Goal: Task Accomplishment & Management: Use online tool/utility

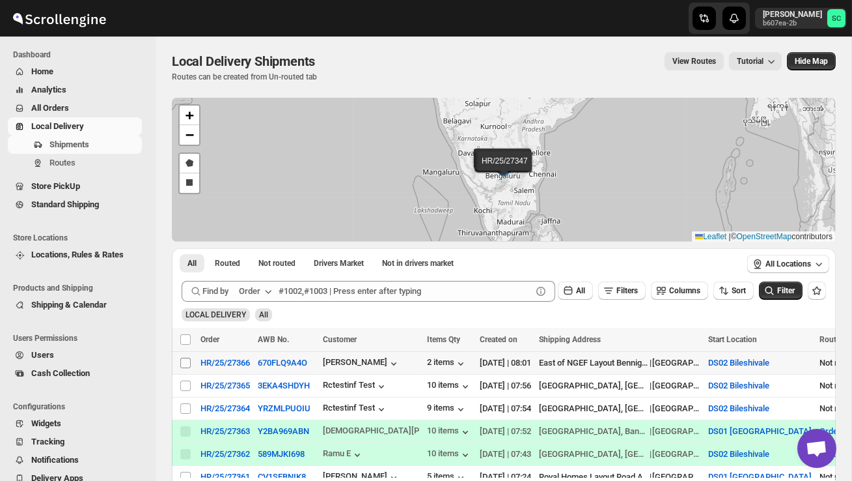
click at [184, 359] on input "Select shipment" at bounding box center [185, 363] width 10 height 10
checkbox input "true"
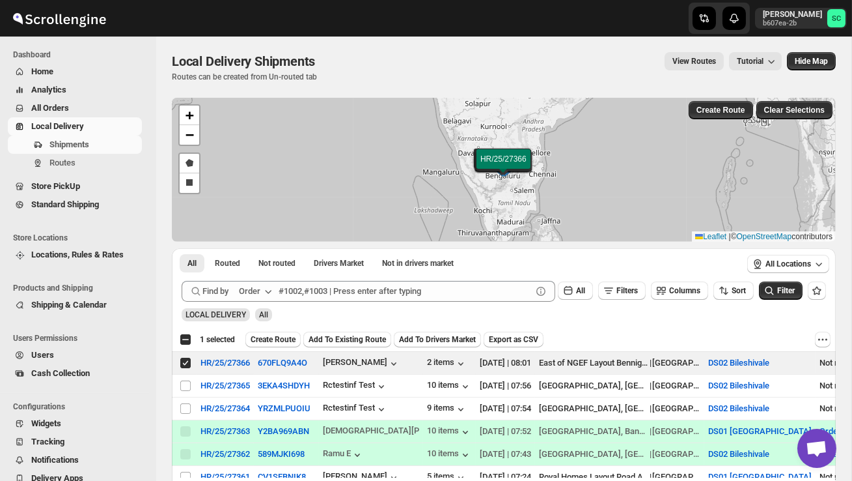
click at [277, 337] on span "Create Route" at bounding box center [273, 339] width 45 height 10
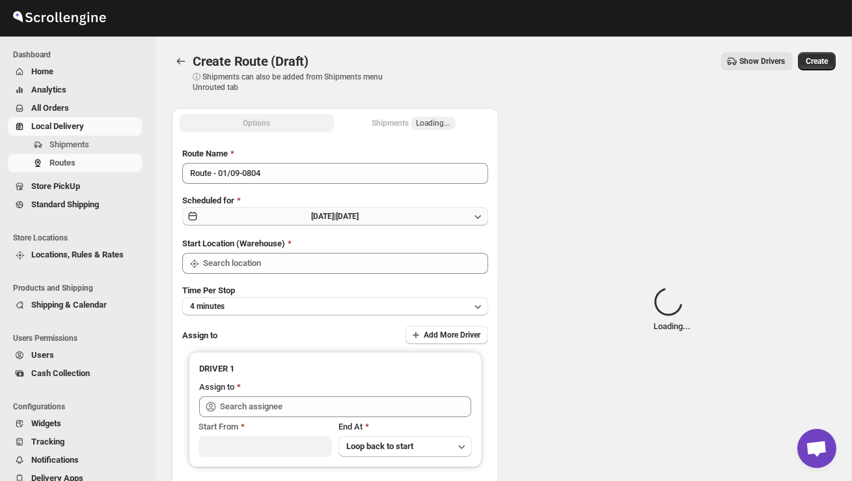
type input "DS02 Bileshivale"
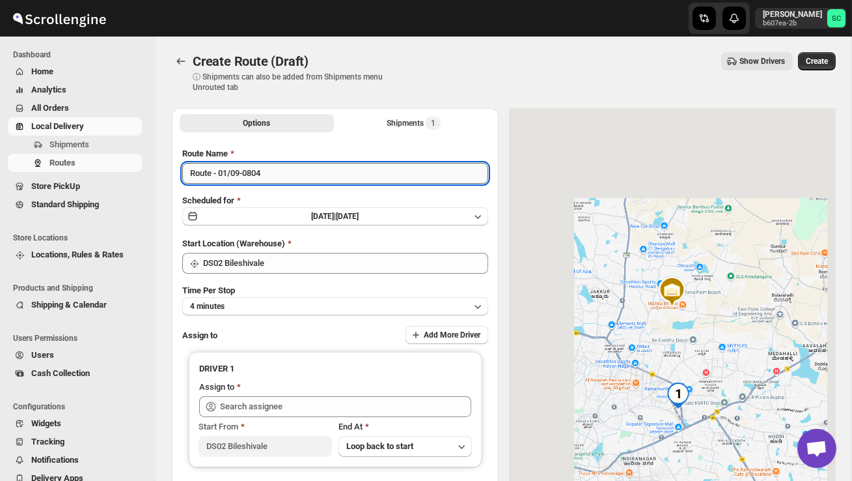
click at [282, 175] on input "Route - 01/09-0804" at bounding box center [335, 173] width 306 height 21
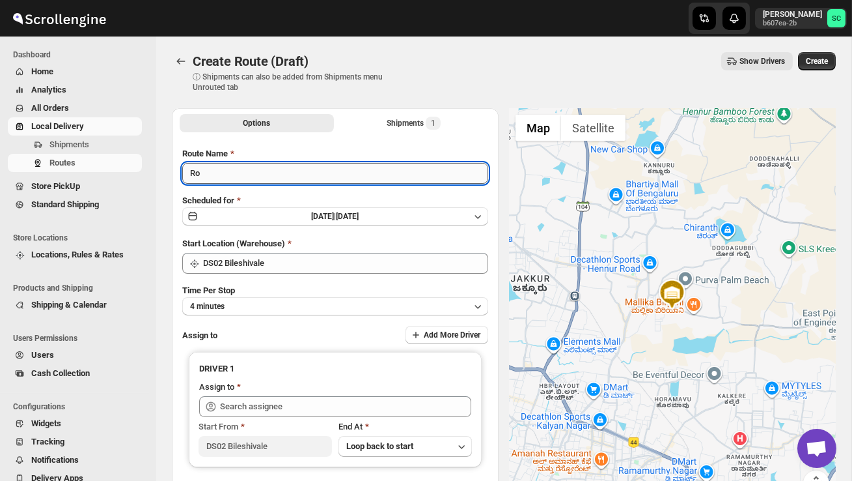
type input "R"
type input "P"
type input "Order no 27366"
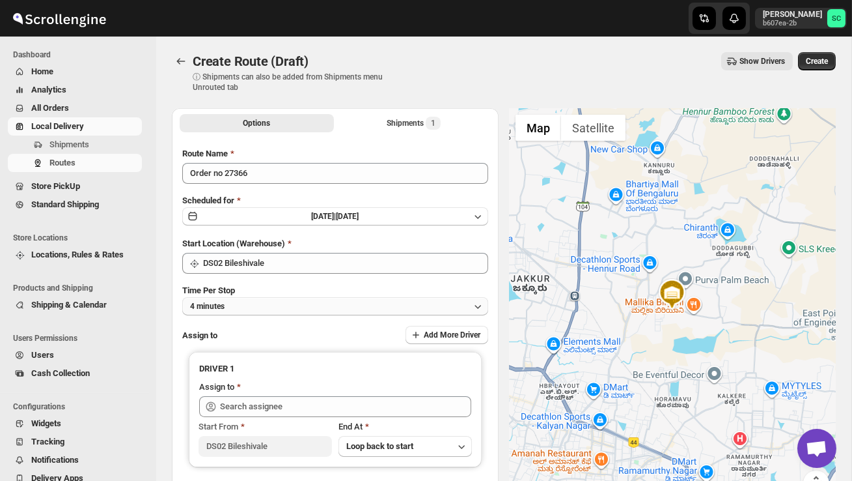
click at [283, 303] on button "4 minutes" at bounding box center [335, 306] width 306 height 18
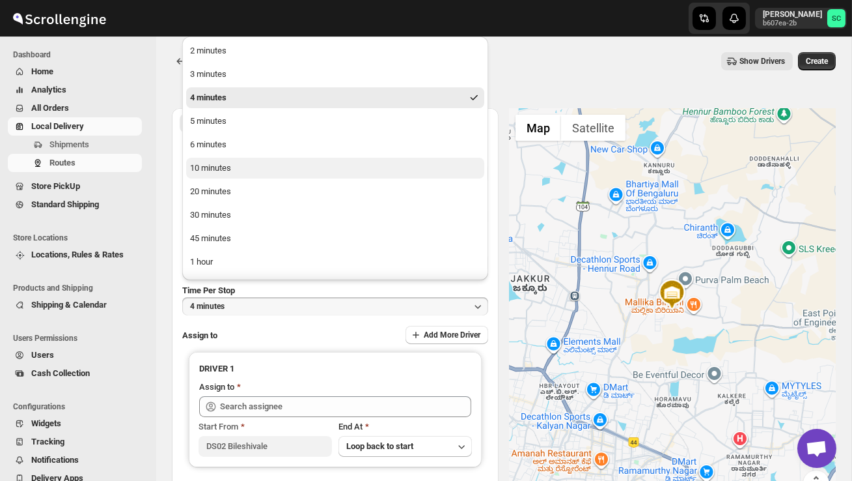
click at [230, 170] on div "10 minutes" at bounding box center [210, 168] width 41 height 13
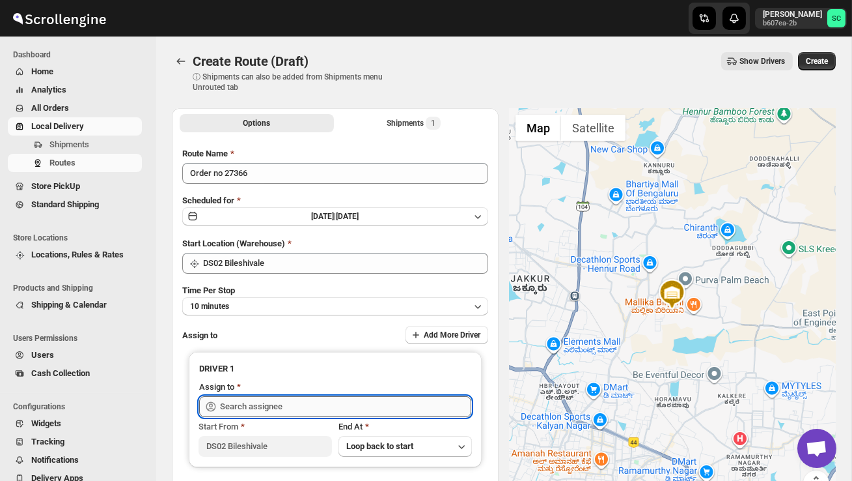
click at [285, 404] on input "text" at bounding box center [345, 406] width 251 height 21
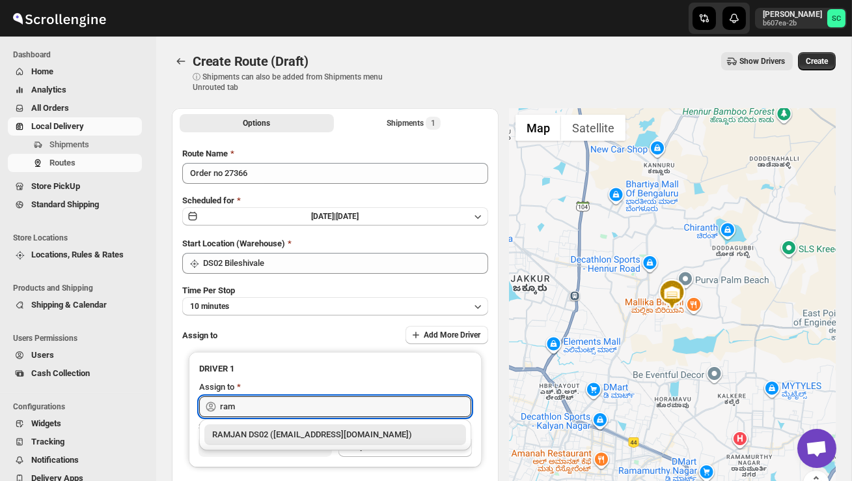
click at [313, 441] on div "RAMJAN DS02 ([EMAIL_ADDRESS][DOMAIN_NAME])" at bounding box center [335, 434] width 262 height 21
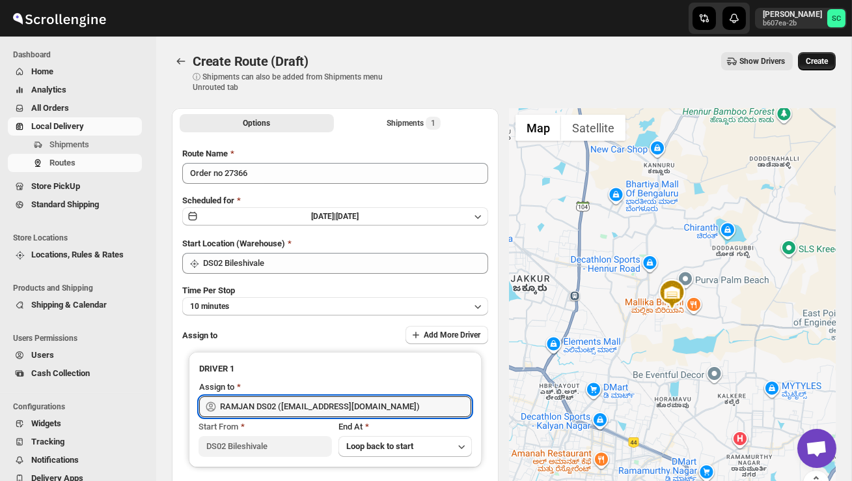
type input "RAMJAN DS02 ([EMAIL_ADDRESS][DOMAIN_NAME])"
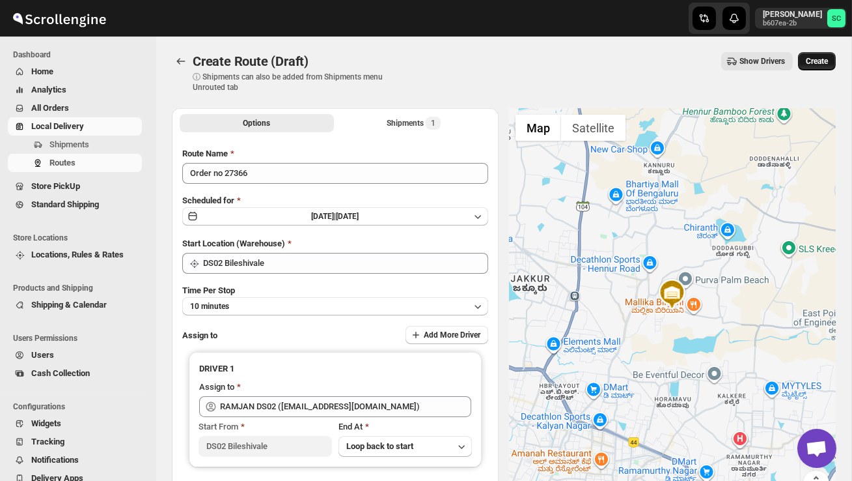
click at [818, 63] on span "Create" at bounding box center [817, 61] width 22 height 10
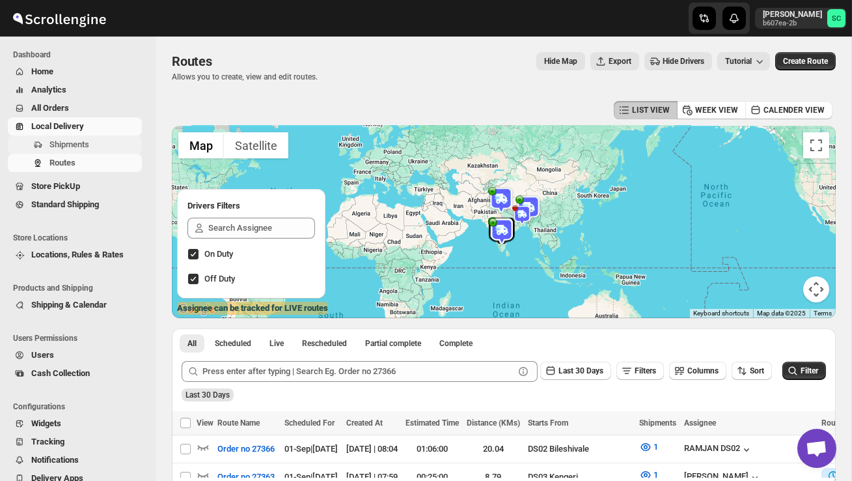
click at [95, 143] on span "Shipments" at bounding box center [94, 144] width 90 height 13
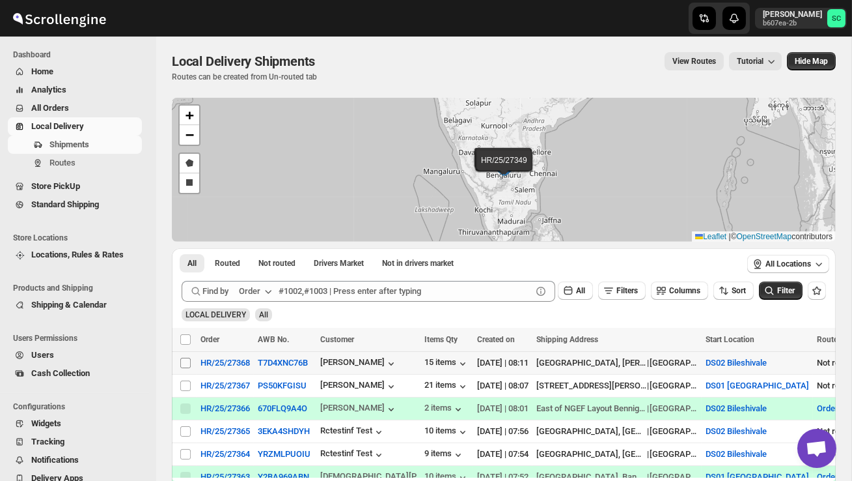
click at [183, 360] on input "Select shipment" at bounding box center [185, 363] width 10 height 10
checkbox input "true"
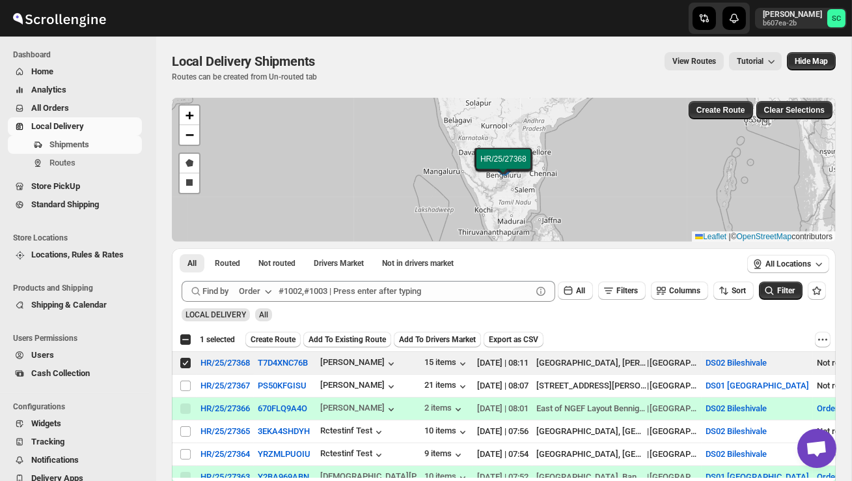
click at [279, 337] on span "Create Route" at bounding box center [273, 339] width 45 height 10
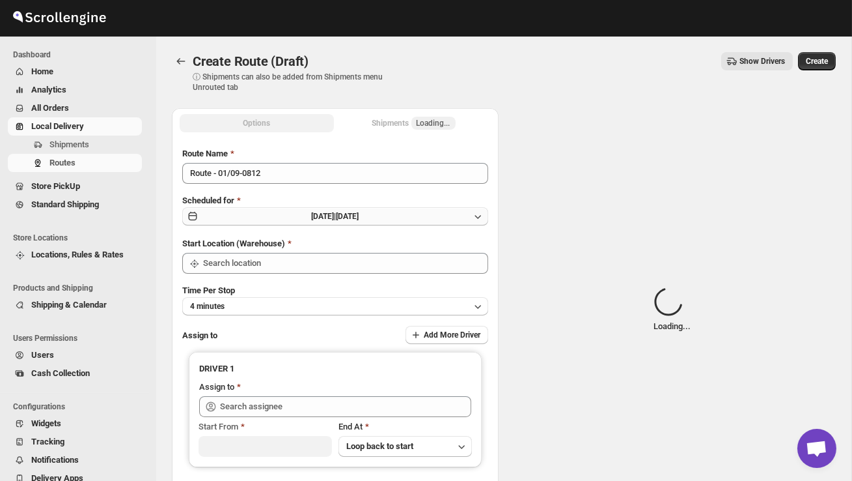
type input "DS02 Bileshivale"
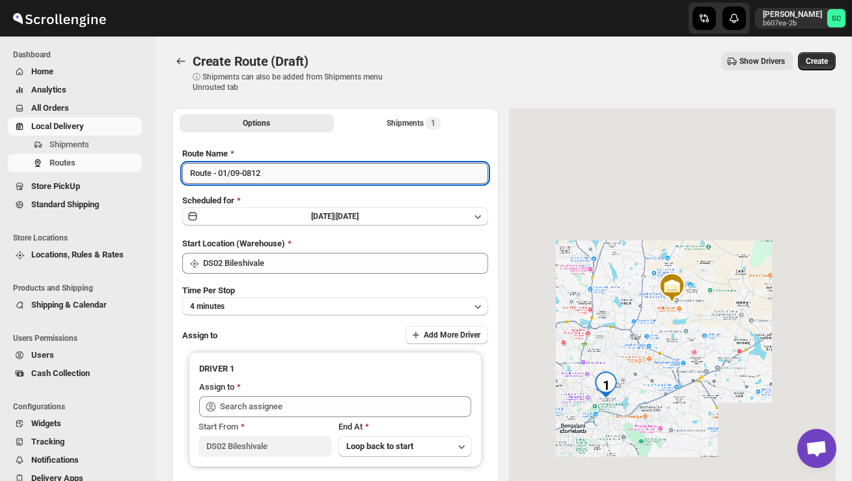
click at [290, 177] on input "Route - 01/09-0812" at bounding box center [335, 173] width 306 height 21
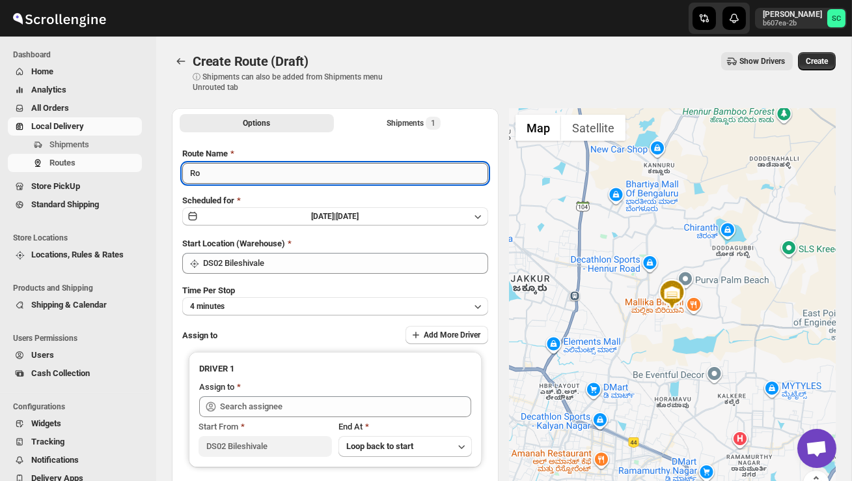
type input "R"
type input "Order no 27368"
click at [318, 300] on button "4 minutes" at bounding box center [335, 306] width 306 height 18
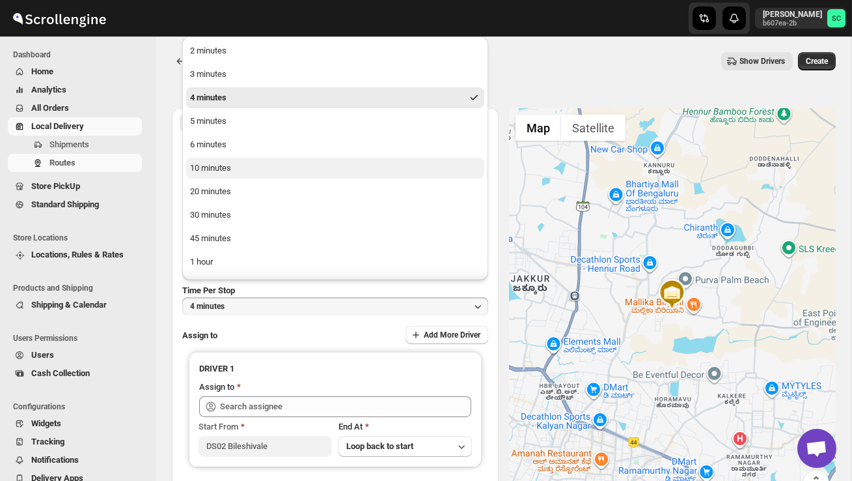
click at [260, 170] on button "10 minutes" at bounding box center [335, 168] width 298 height 21
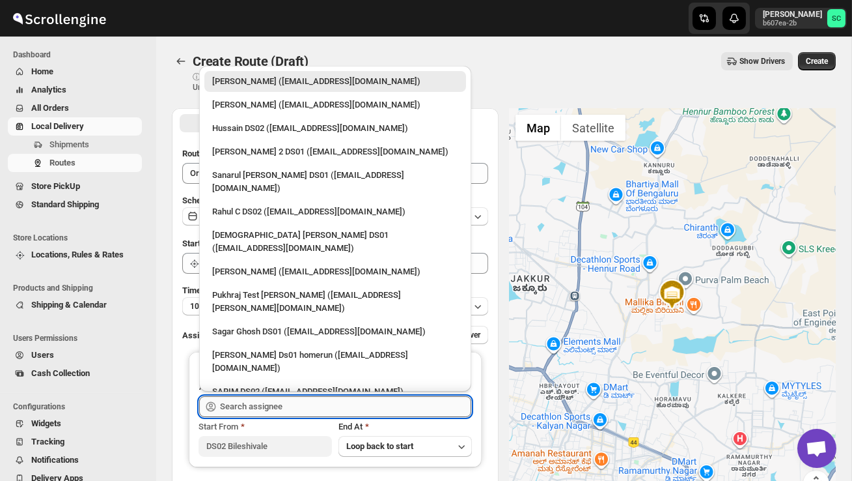
click at [281, 406] on input "text" at bounding box center [345, 406] width 251 height 21
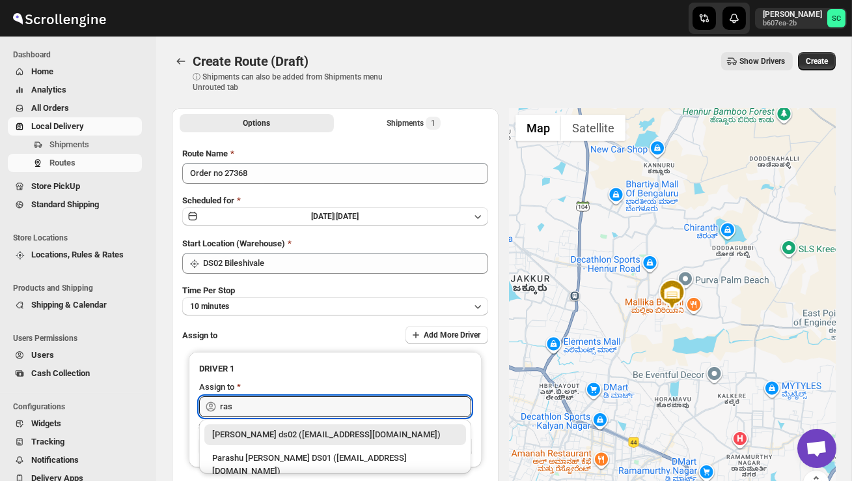
click at [324, 434] on div "[PERSON_NAME] ds02 ([EMAIL_ADDRESS][DOMAIN_NAME])" at bounding box center [335, 434] width 246 height 13
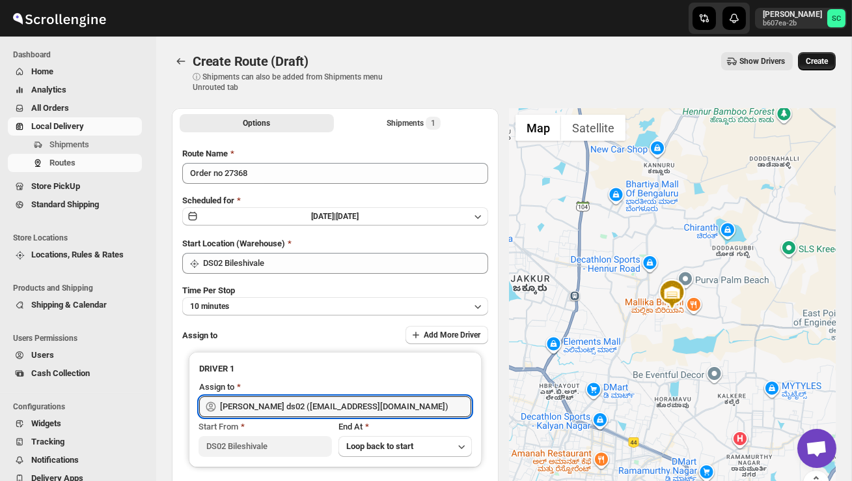
type input "[PERSON_NAME] ds02 ([EMAIL_ADDRESS][DOMAIN_NAME])"
click at [814, 61] on span "Create" at bounding box center [817, 61] width 22 height 10
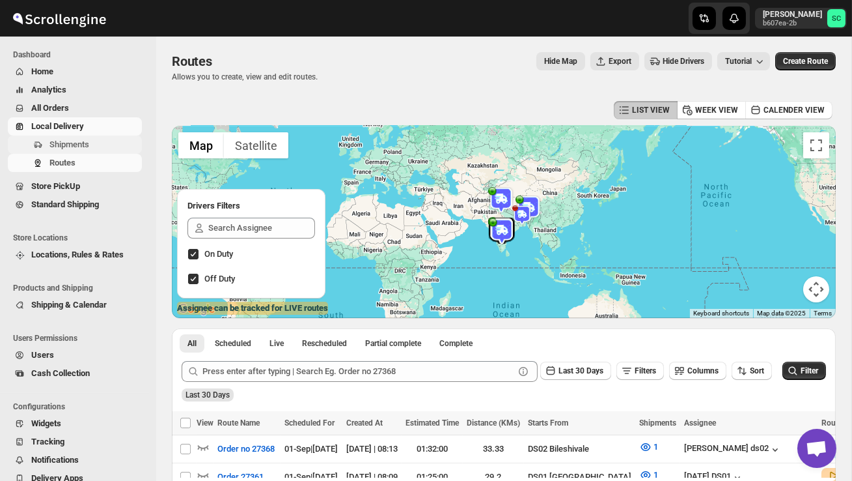
click at [114, 150] on span "Shipments" at bounding box center [94, 144] width 90 height 13
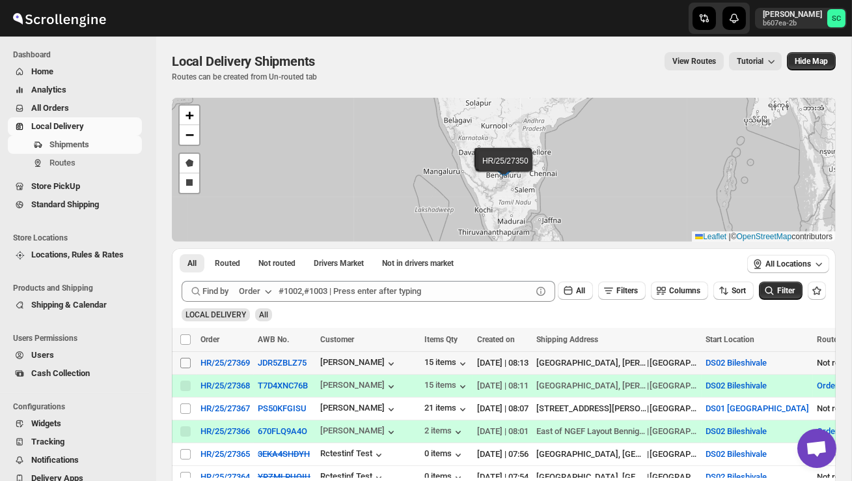
click at [186, 363] on input "Select shipment" at bounding box center [185, 363] width 10 height 10
checkbox input "true"
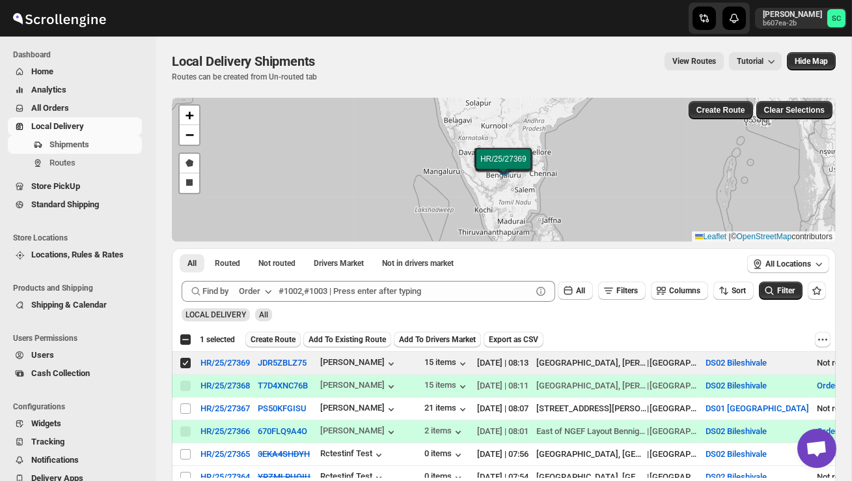
click at [296, 338] on span "Create Route" at bounding box center [273, 339] width 45 height 10
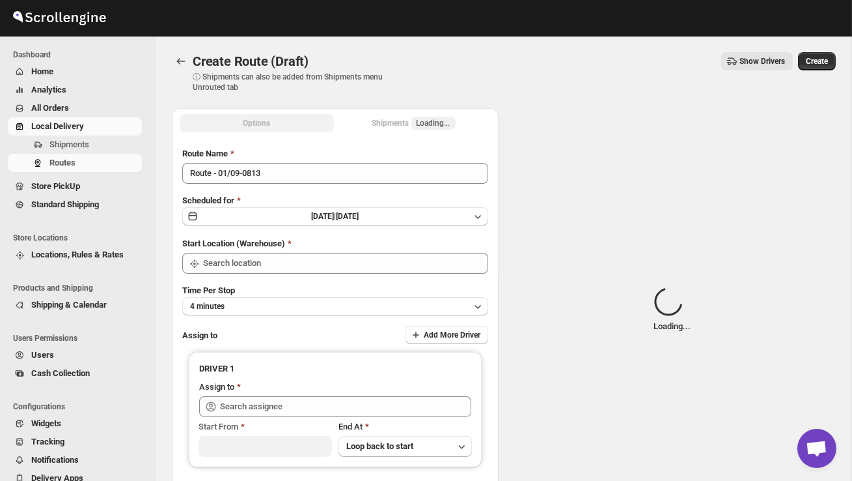
type input "DS02 Bileshivale"
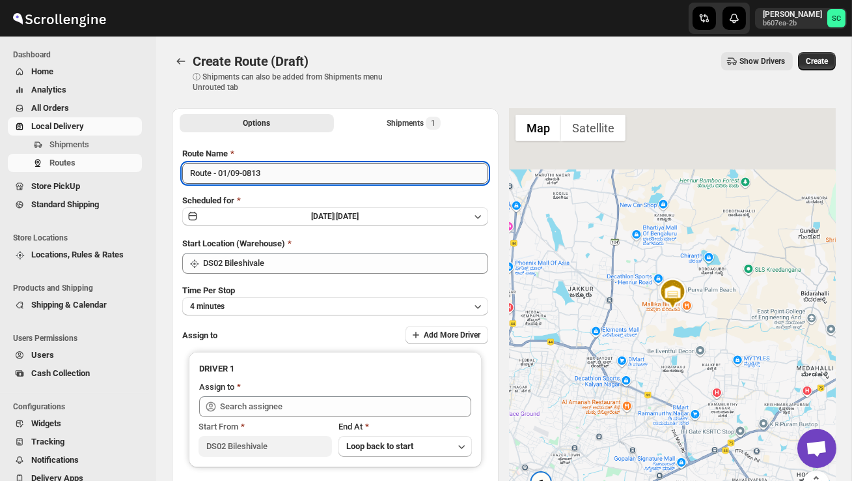
click at [280, 175] on input "Route - 01/09-0813" at bounding box center [335, 173] width 306 height 21
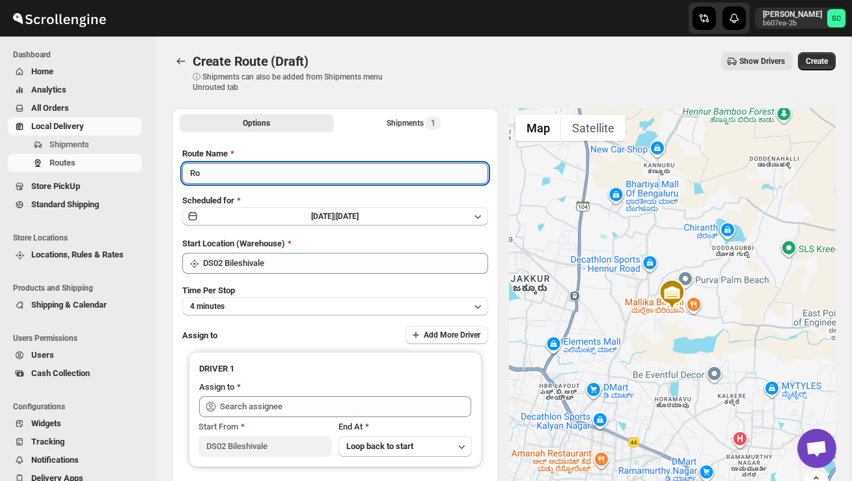
type input "R"
type input "Order no 27369"
click at [307, 300] on button "4 minutes" at bounding box center [335, 306] width 306 height 18
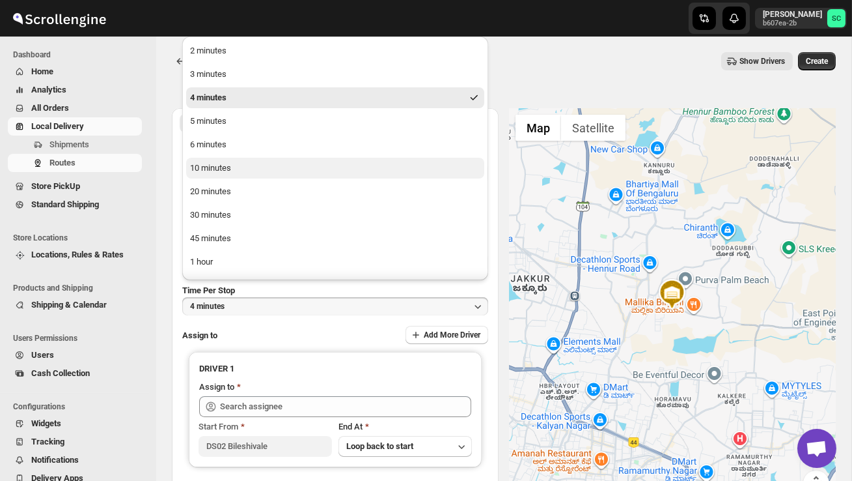
click at [229, 166] on div "10 minutes" at bounding box center [210, 168] width 41 height 13
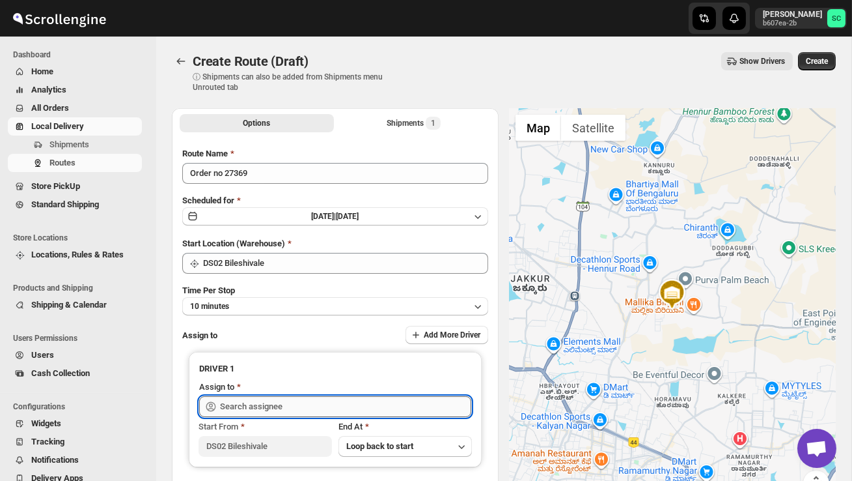
click at [265, 398] on input "text" at bounding box center [345, 406] width 251 height 21
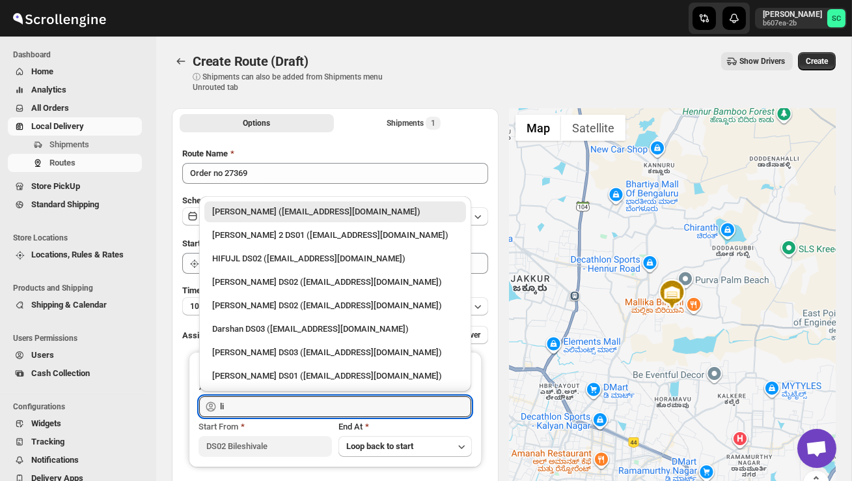
click at [292, 279] on div "[PERSON_NAME] DS02 ([EMAIL_ADDRESS][DOMAIN_NAME])" at bounding box center [335, 281] width 246 height 13
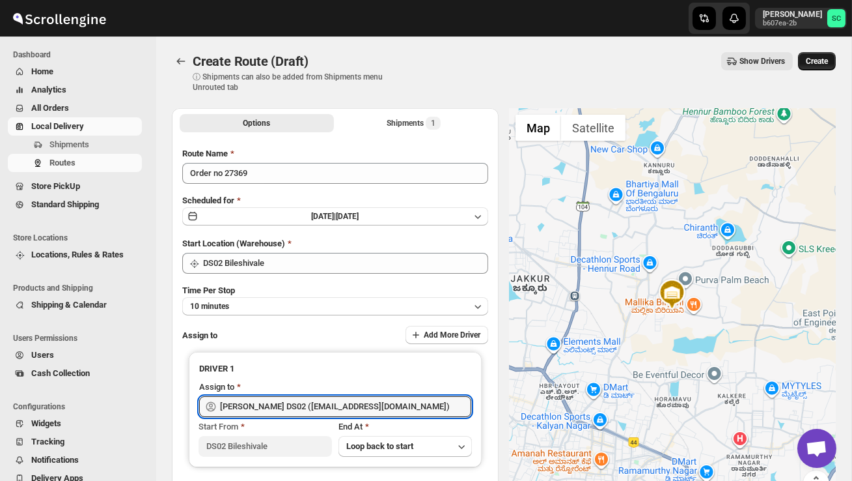
type input "[PERSON_NAME] DS02 ([EMAIL_ADDRESS][DOMAIN_NAME])"
click at [812, 61] on span "Create" at bounding box center [817, 61] width 22 height 10
